Goal: Task Accomplishment & Management: Use online tool/utility

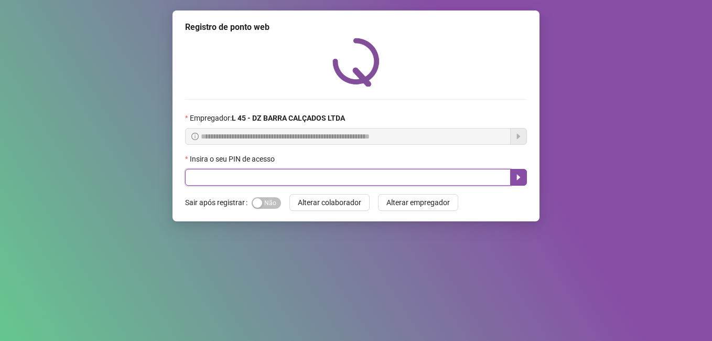
drag, startPoint x: 199, startPoint y: 180, endPoint x: 204, endPoint y: 177, distance: 5.4
click at [204, 177] on input "text" at bounding box center [347, 177] width 325 height 17
type input "*****"
click at [519, 177] on icon "caret-right" at bounding box center [519, 178] width 4 height 6
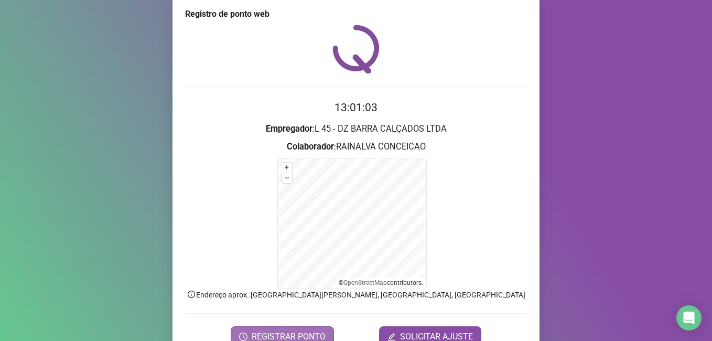
scroll to position [66, 0]
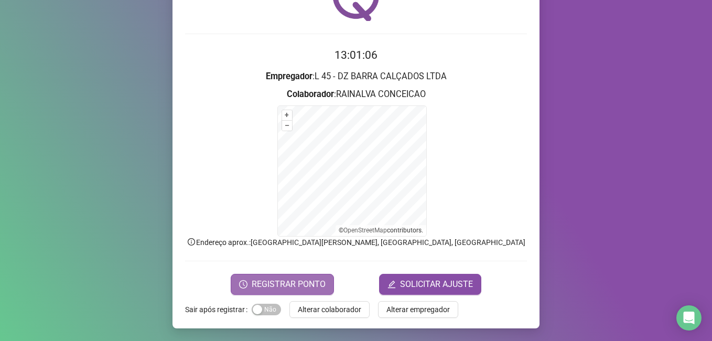
click at [282, 283] on span "REGISTRAR PONTO" at bounding box center [289, 284] width 74 height 13
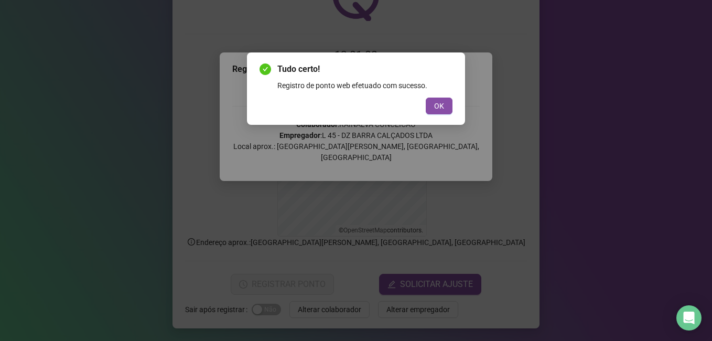
click at [438, 102] on span "OK" at bounding box center [439, 106] width 10 height 12
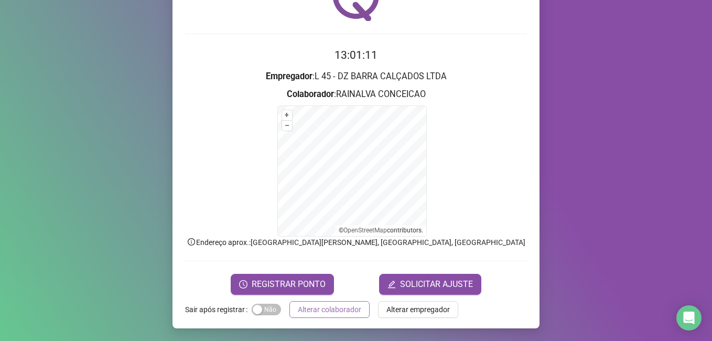
click at [328, 311] on span "Alterar colaborador" at bounding box center [329, 309] width 63 height 12
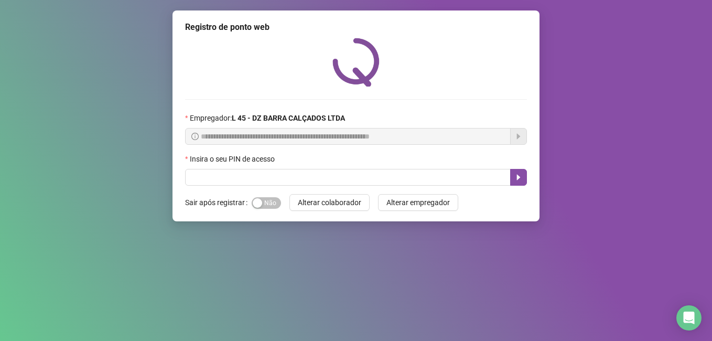
scroll to position [0, 0]
click at [257, 171] on input "text" at bounding box center [347, 177] width 325 height 17
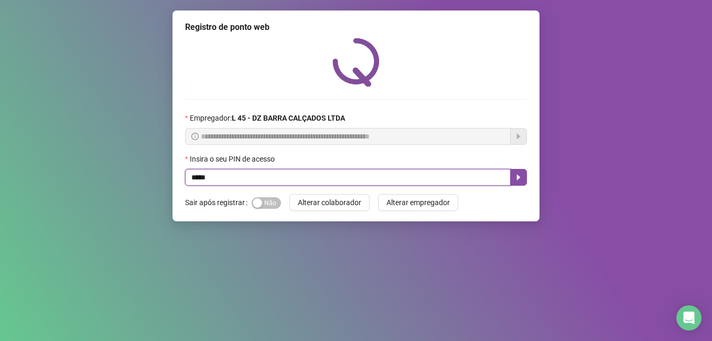
type input "*****"
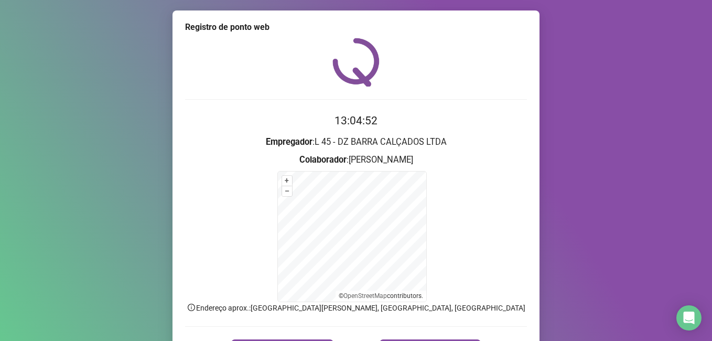
scroll to position [66, 0]
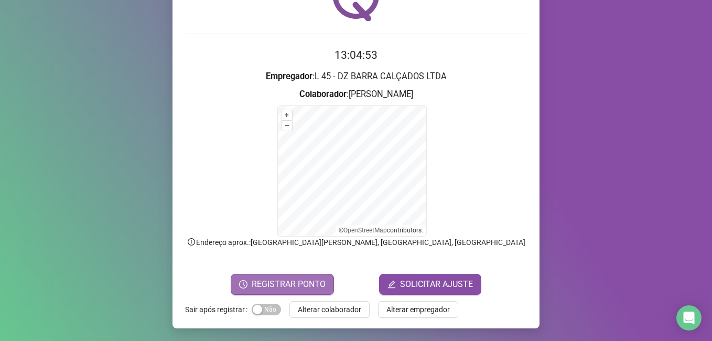
click at [285, 287] on span "REGISTRAR PONTO" at bounding box center [289, 284] width 74 height 13
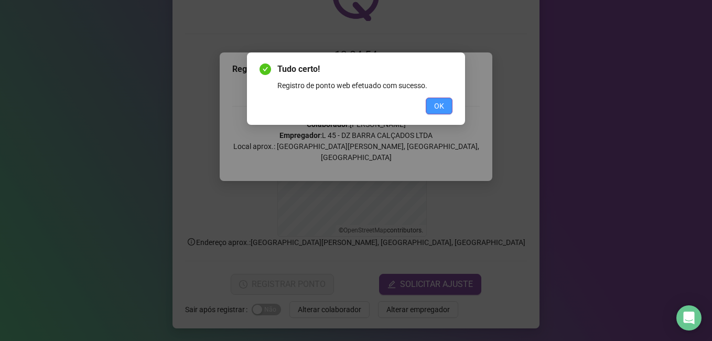
click at [434, 109] on span "OK" at bounding box center [439, 106] width 10 height 12
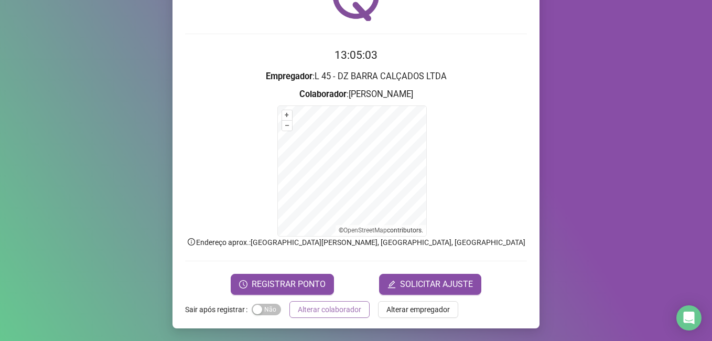
click at [313, 309] on span "Alterar colaborador" at bounding box center [329, 309] width 63 height 12
